Goal: Task Accomplishment & Management: Manage account settings

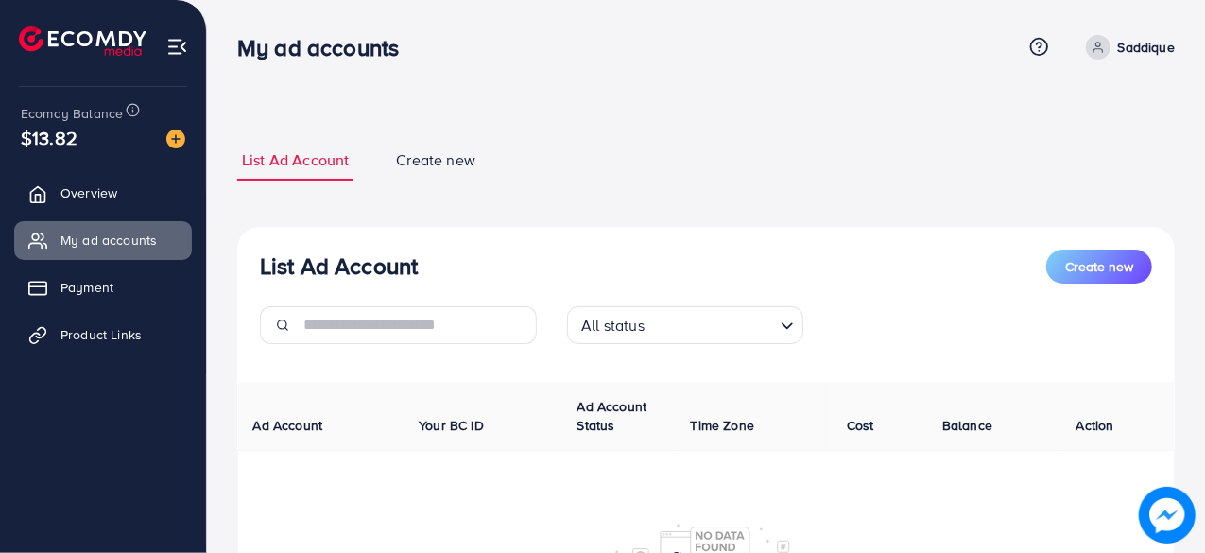
click at [1130, 51] on p "Saddique" at bounding box center [1146, 47] width 57 height 23
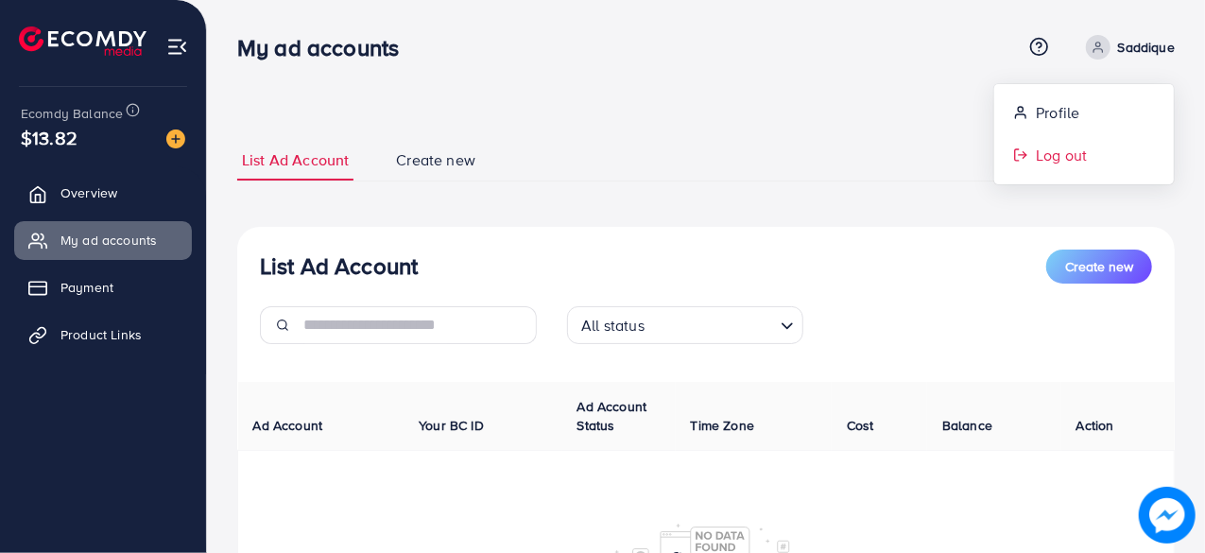
click at [1037, 150] on span "Log out" at bounding box center [1061, 155] width 51 height 23
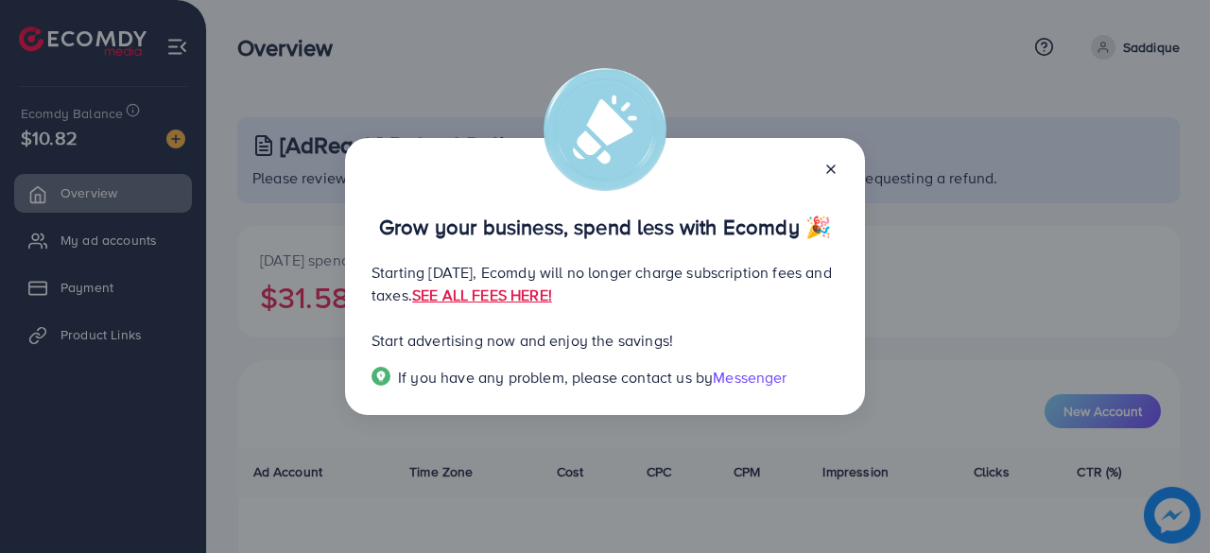
click at [829, 169] on icon at bounding box center [830, 169] width 15 height 15
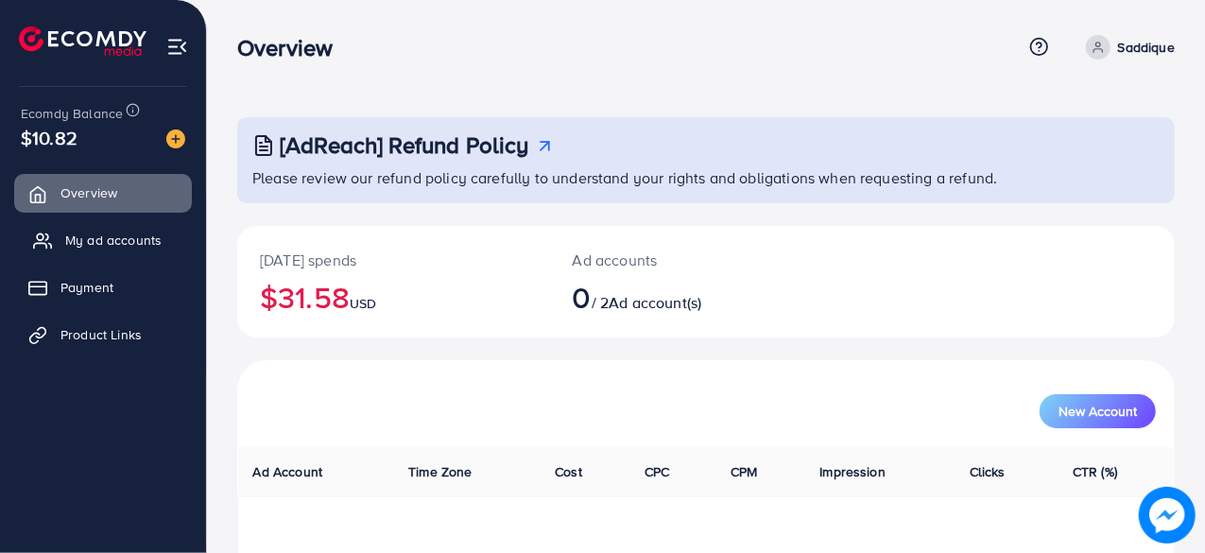
click at [157, 241] on span "My ad accounts" at bounding box center [113, 240] width 96 height 19
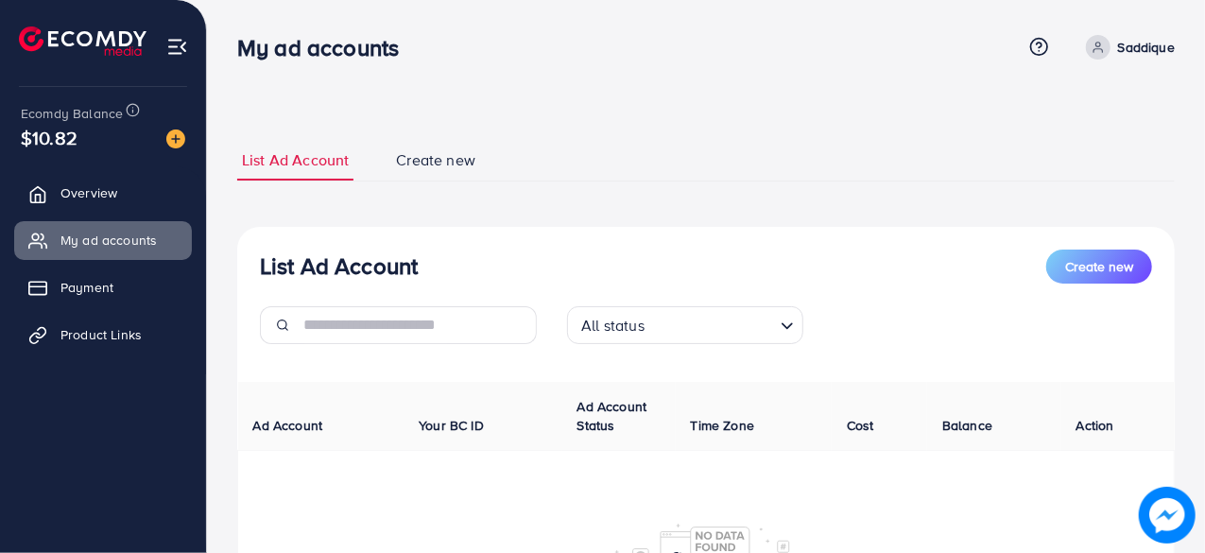
scroll to position [95, 0]
